Goal: Information Seeking & Learning: Learn about a topic

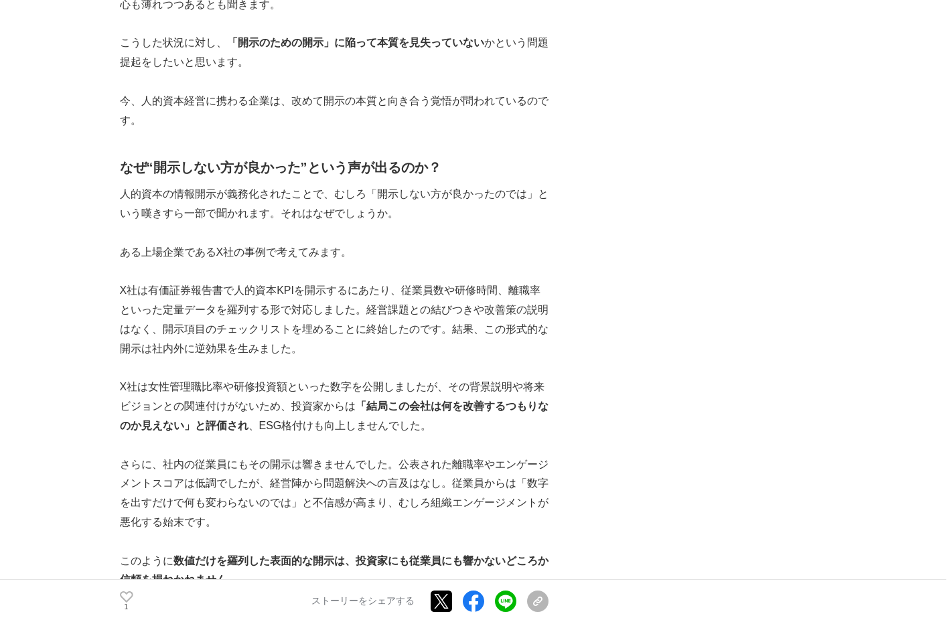
scroll to position [938, 0]
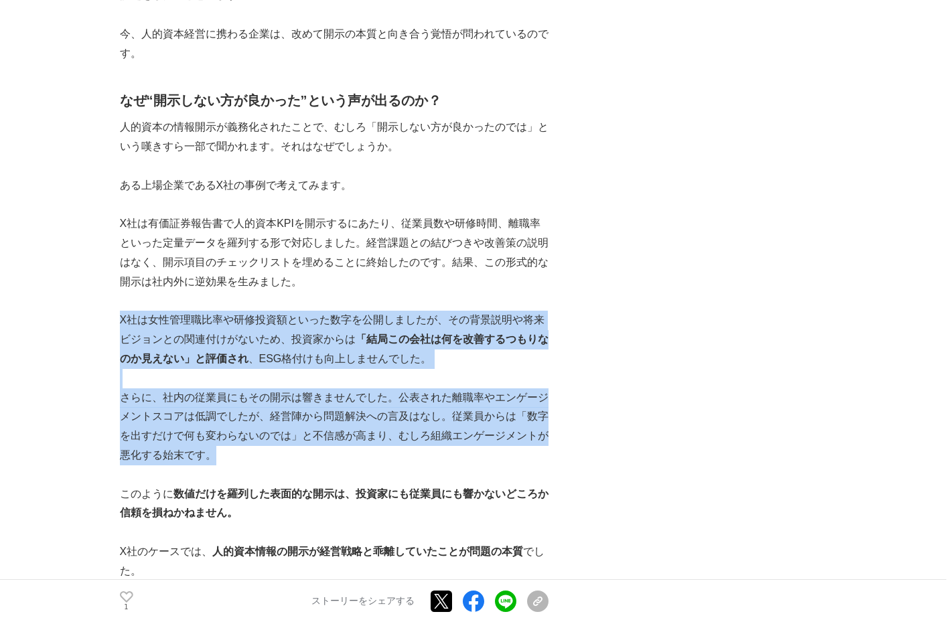
drag, startPoint x: 123, startPoint y: 322, endPoint x: 364, endPoint y: 461, distance: 278.5
copy div "X社は女性管理職比率や研修投資額といった数字を公開しましたが、その背景説明や将来ビジョンとの関連付けがないため、投資家からは 「結局この会社は何を改善するつも…"
